Goal: Check status: Check status

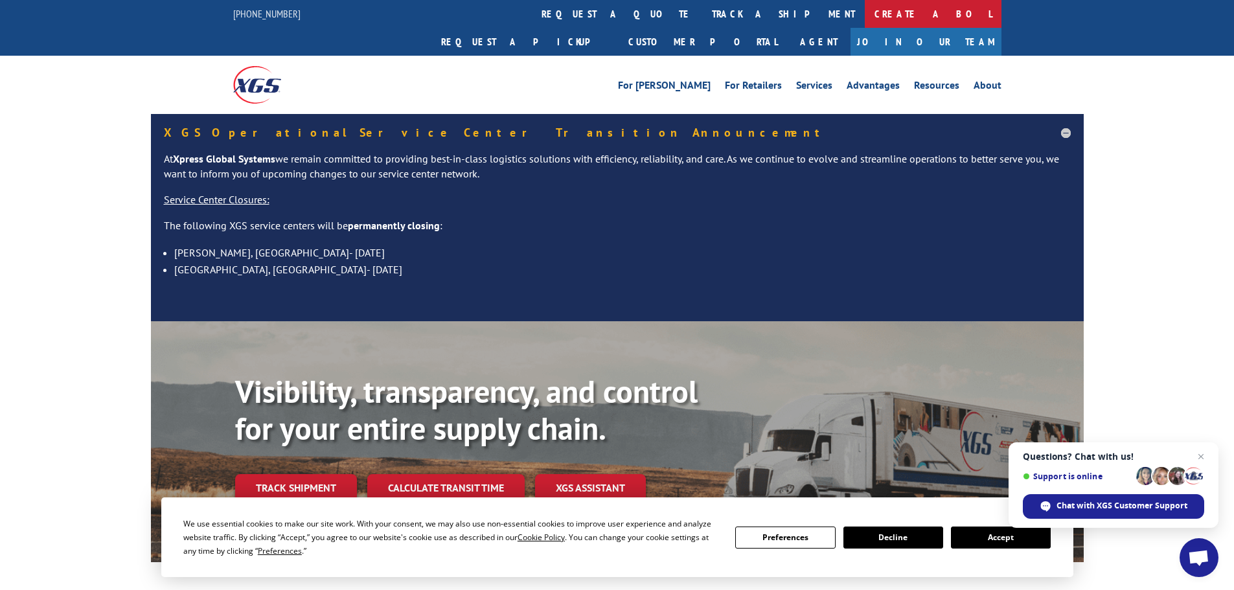
click at [864, 16] on link "Create a BOL" at bounding box center [932, 14] width 137 height 28
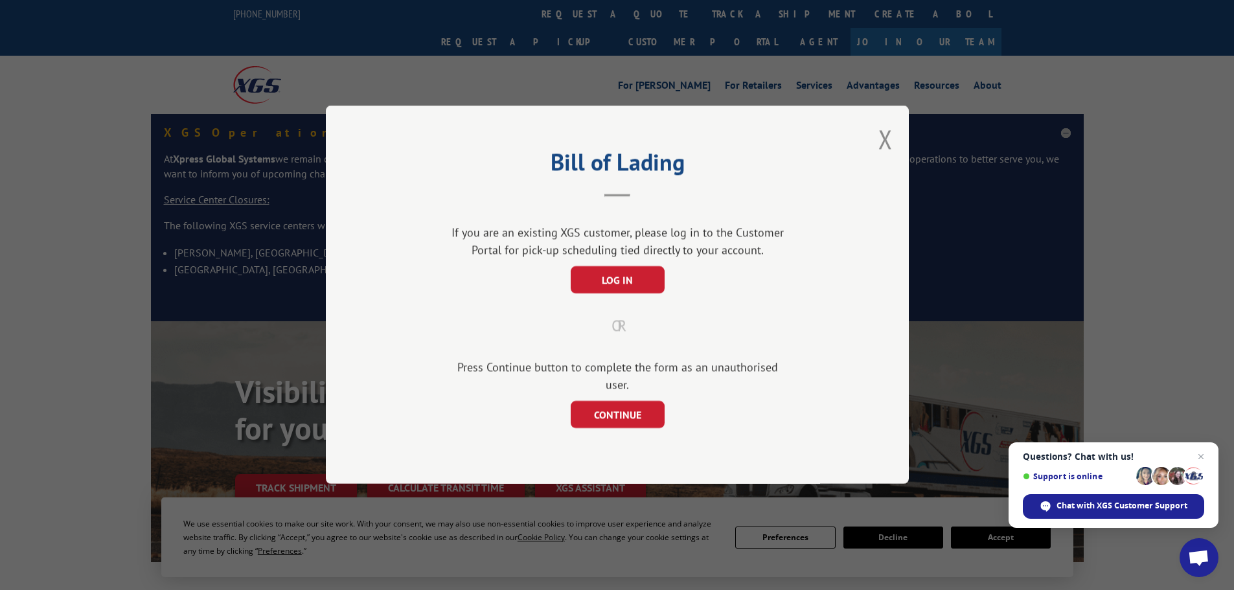
click at [576, 17] on div "Bill of Lading If you are an existing XGS customer, please log in to the Custom…" at bounding box center [617, 295] width 1234 height 590
click at [883, 154] on button "Close modal" at bounding box center [885, 139] width 14 height 34
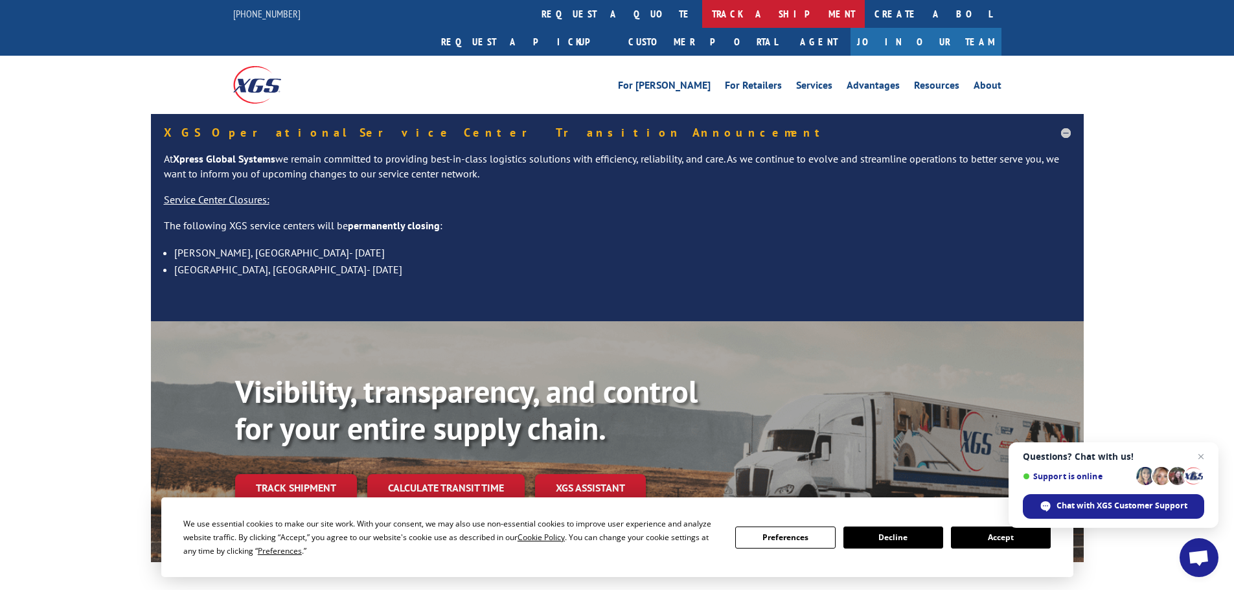
click at [702, 8] on link "track a shipment" at bounding box center [783, 14] width 163 height 28
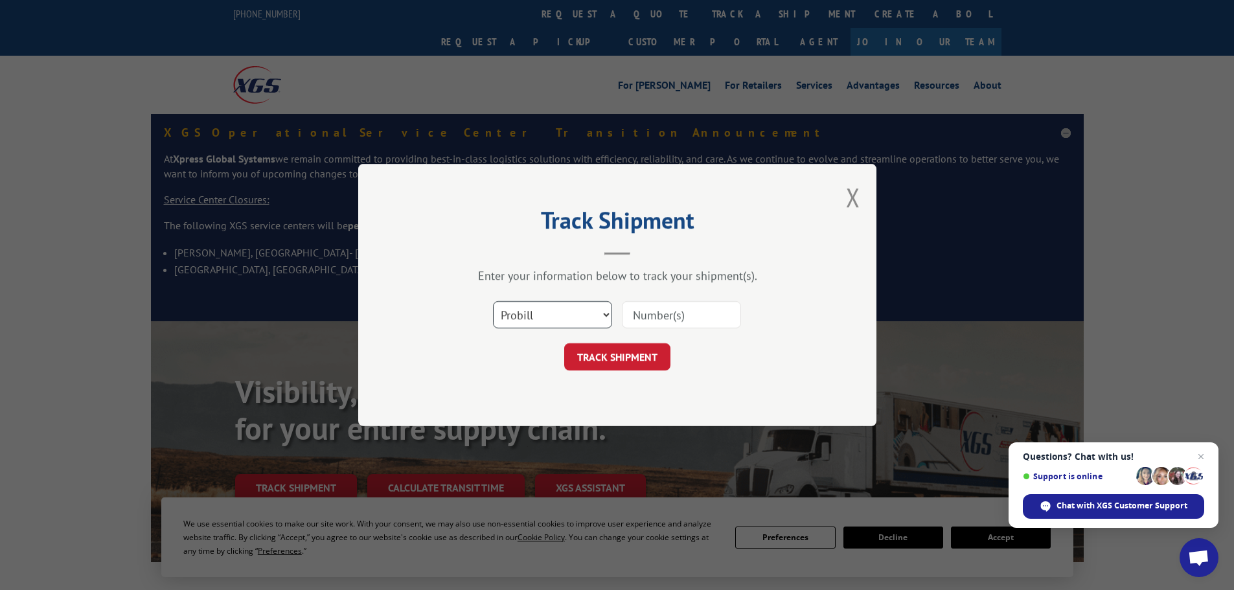
click at [579, 310] on select "Select category... Probill BOL PO" at bounding box center [552, 314] width 119 height 27
select select "bol"
click at [493, 301] on select "Select category... Probill BOL PO" at bounding box center [552, 314] width 119 height 27
click at [673, 310] on input at bounding box center [681, 314] width 119 height 27
paste input "6002497"
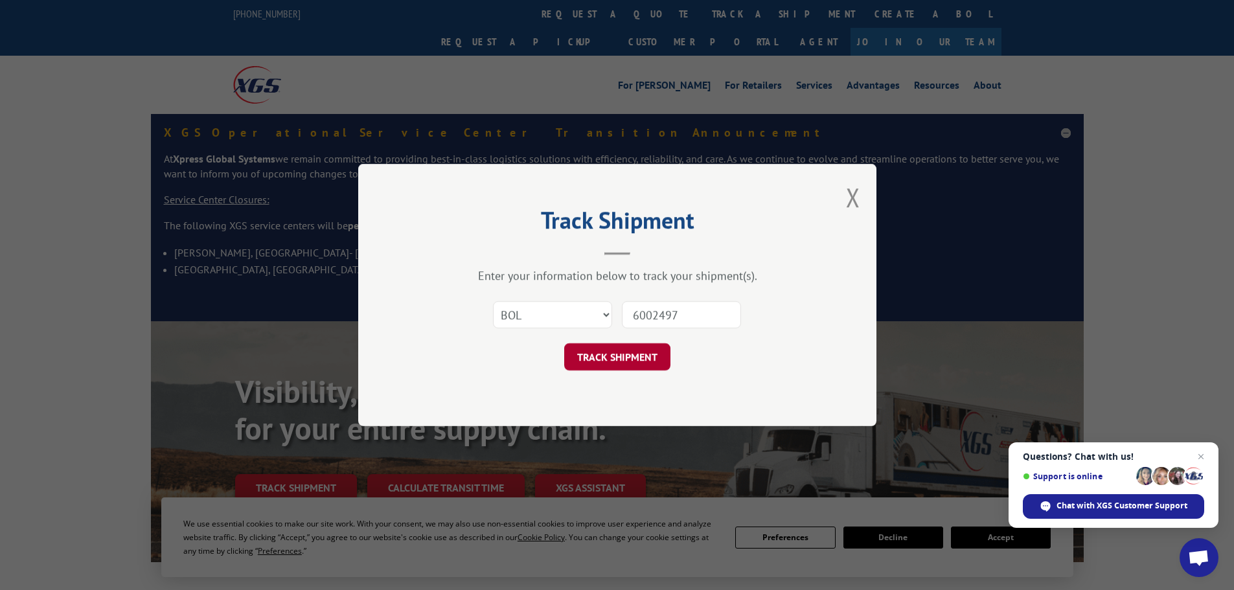
type input "6002497"
click at [648, 349] on button "TRACK SHIPMENT" at bounding box center [617, 356] width 106 height 27
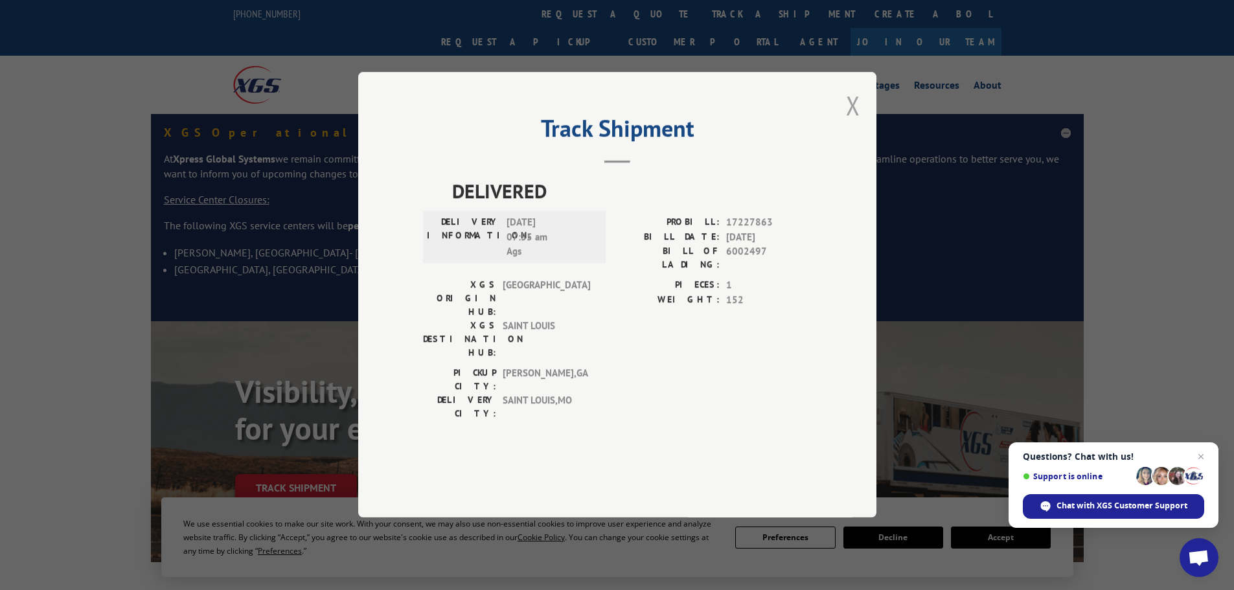
click at [855, 122] on button "Close modal" at bounding box center [853, 105] width 14 height 34
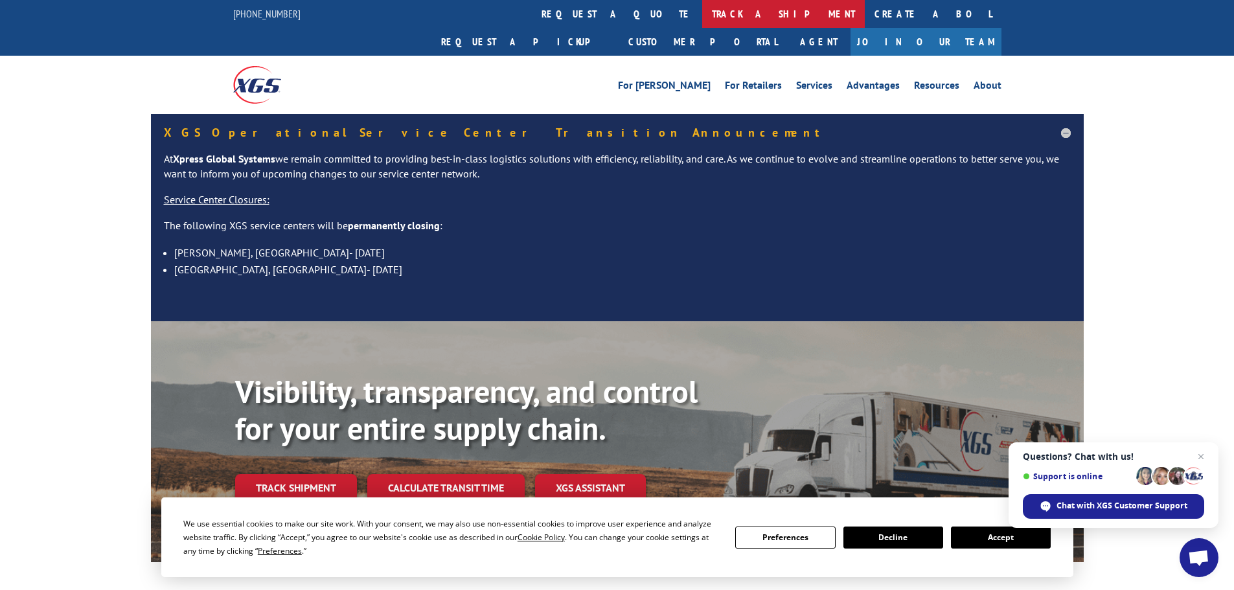
click at [702, 10] on link "track a shipment" at bounding box center [783, 14] width 163 height 28
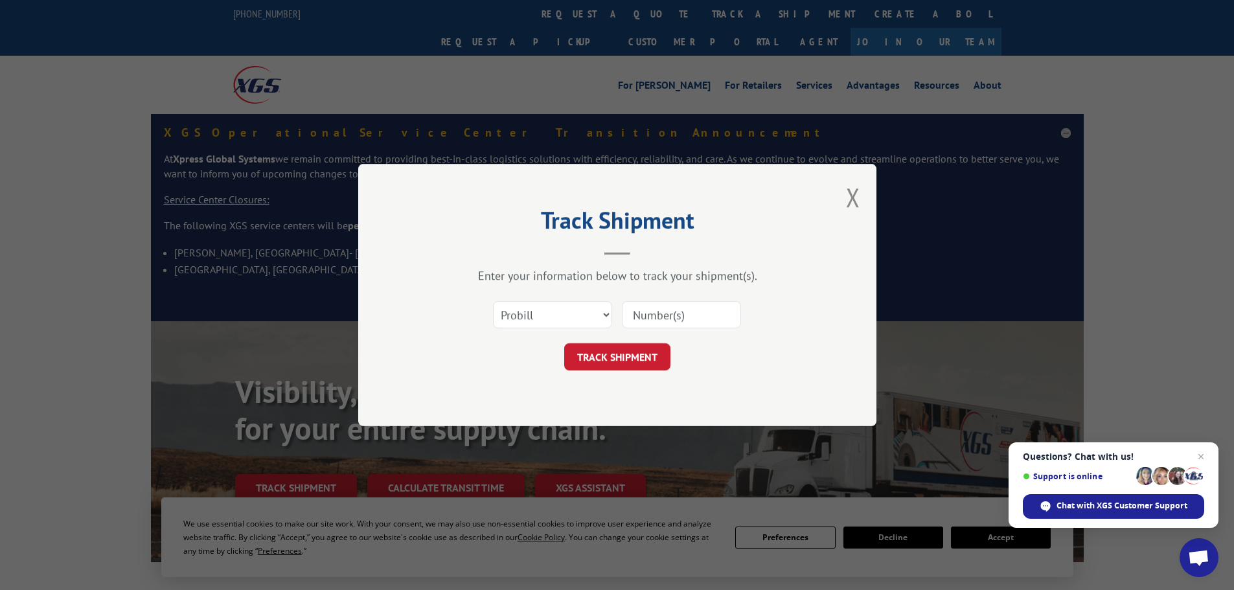
click at [548, 296] on div "Select category... Probill BOL PO" at bounding box center [617, 314] width 389 height 43
click at [552, 320] on select "Select category... Probill BOL PO" at bounding box center [552, 314] width 119 height 27
select select "bol"
click at [493, 301] on select "Select category... Probill BOL PO" at bounding box center [552, 314] width 119 height 27
drag, startPoint x: 613, startPoint y: 317, endPoint x: 645, endPoint y: 311, distance: 33.0
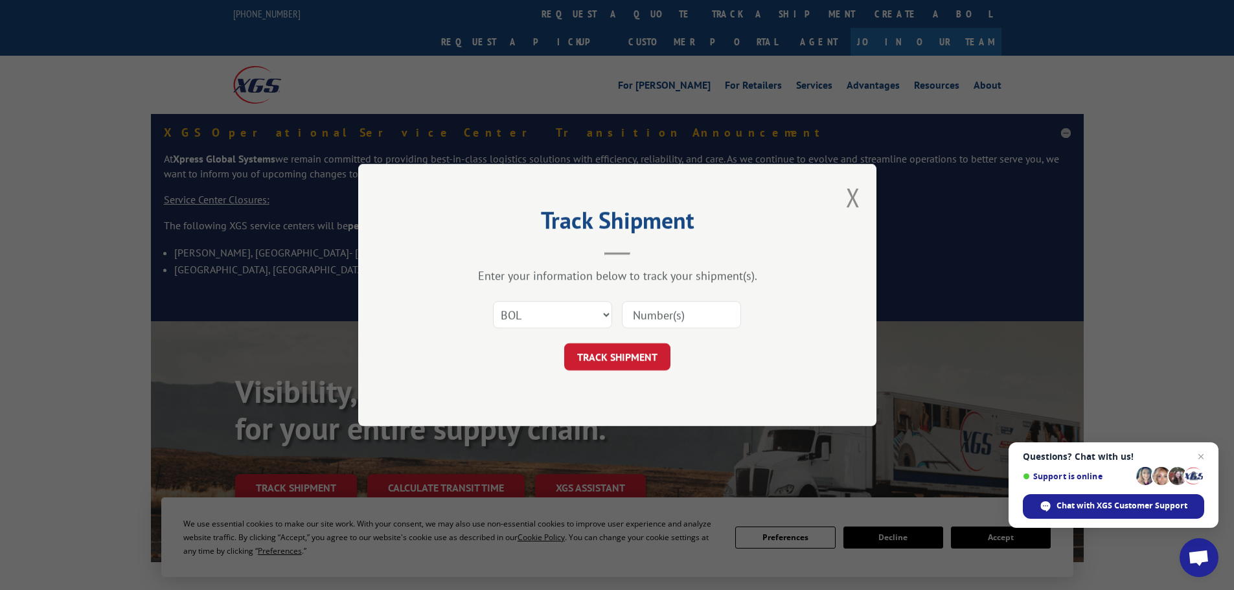
click at [619, 315] on div "Select category... Probill BOL PO" at bounding box center [617, 314] width 389 height 43
click at [645, 311] on input at bounding box center [681, 314] width 119 height 27
paste input "6002625"
type input "6002625"
click at [630, 369] on button "TRACK SHIPMENT" at bounding box center [617, 356] width 106 height 27
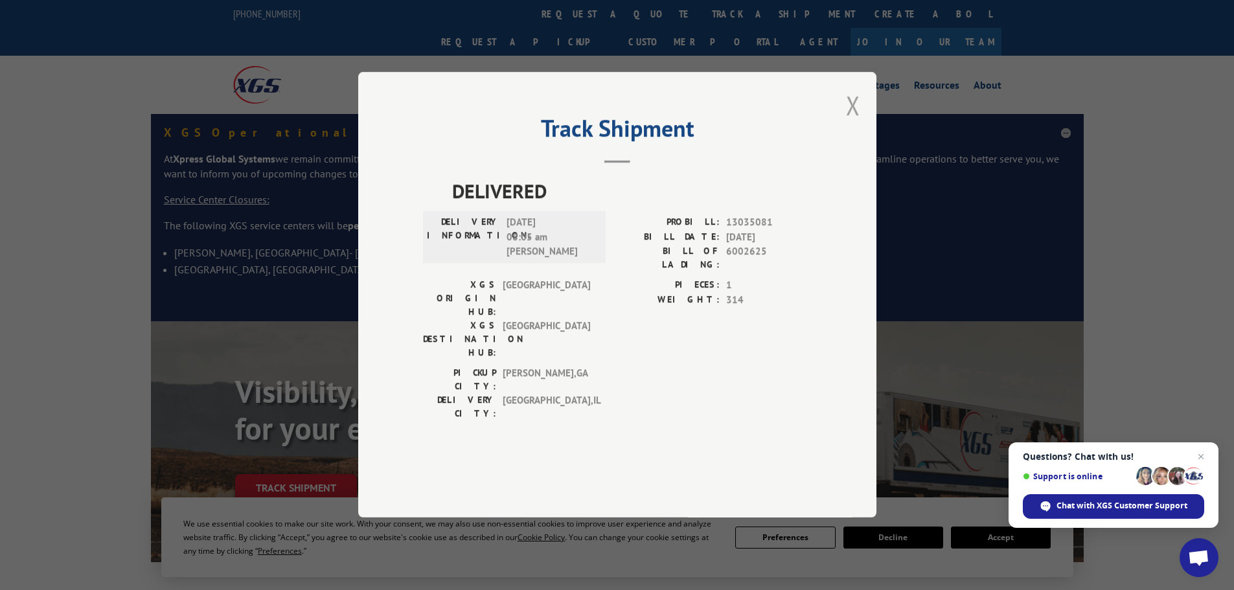
click at [846, 122] on button "Close modal" at bounding box center [853, 105] width 14 height 34
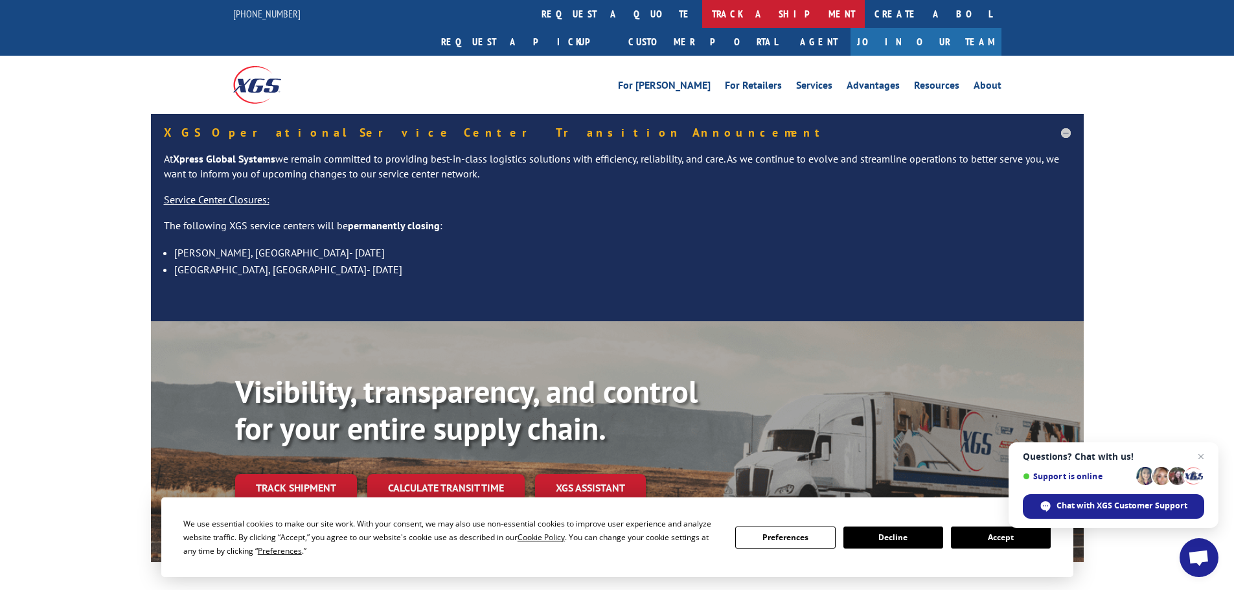
click at [702, 15] on link "track a shipment" at bounding box center [783, 14] width 163 height 28
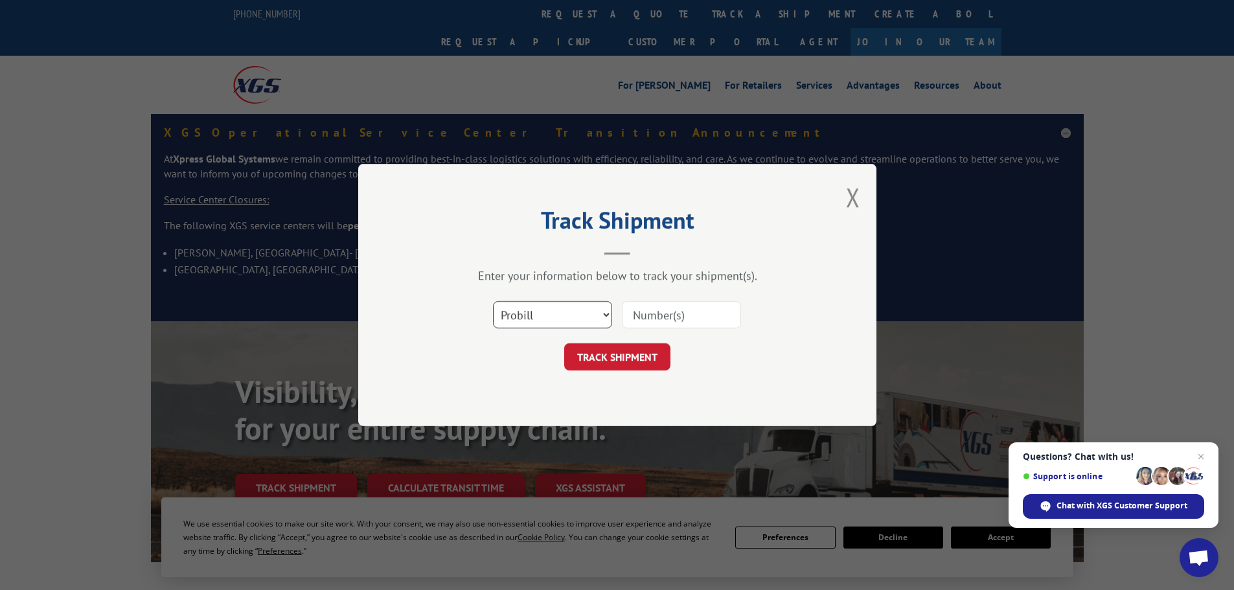
click at [576, 315] on select "Select category... Probill BOL PO" at bounding box center [552, 314] width 119 height 27
select select "bol"
click at [493, 301] on select "Select category... Probill BOL PO" at bounding box center [552, 314] width 119 height 27
click at [659, 322] on input at bounding box center [681, 314] width 119 height 27
paste input "2401899"
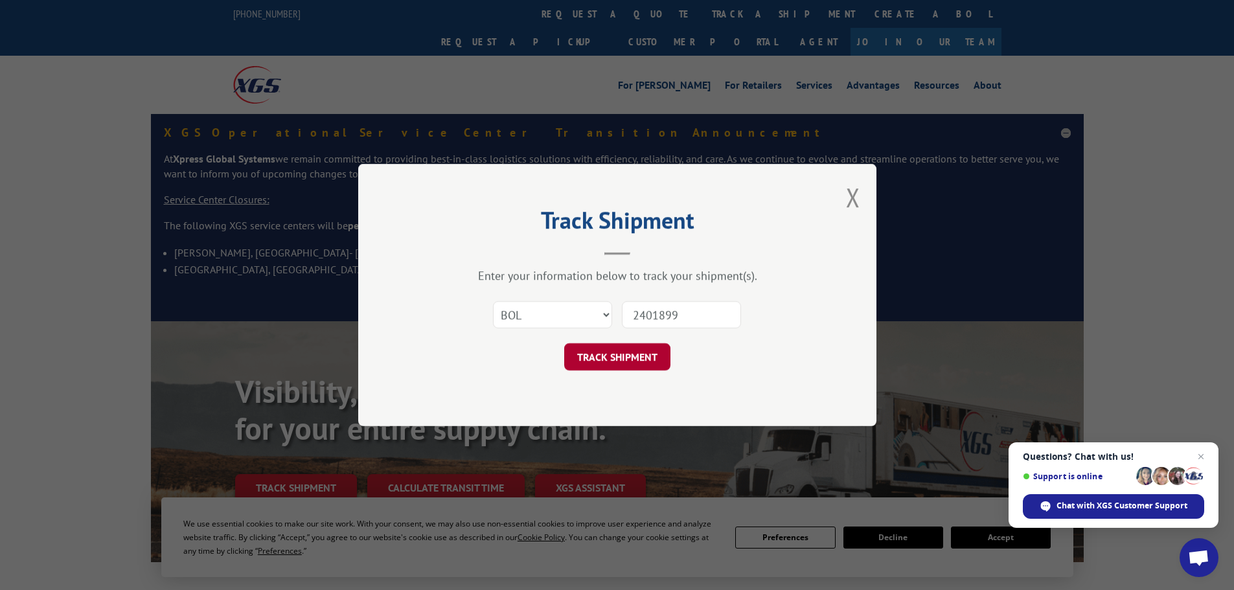
type input "2401899"
click at [658, 367] on button "TRACK SHIPMENT" at bounding box center [617, 356] width 106 height 27
